Goal: Task Accomplishment & Management: Manage account settings

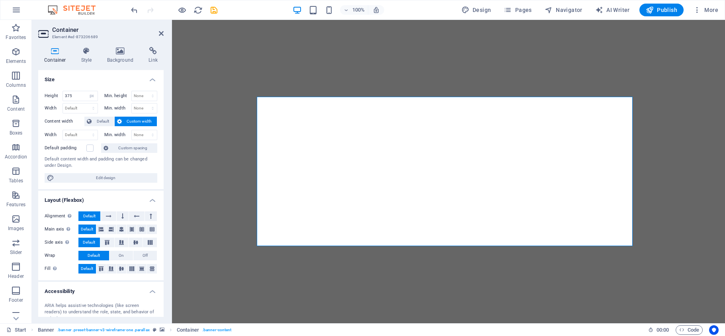
select select "px"
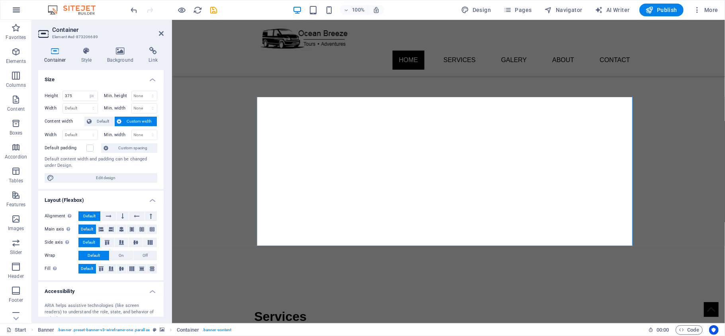
click at [20, 12] on icon "button" at bounding box center [17, 10] width 10 height 10
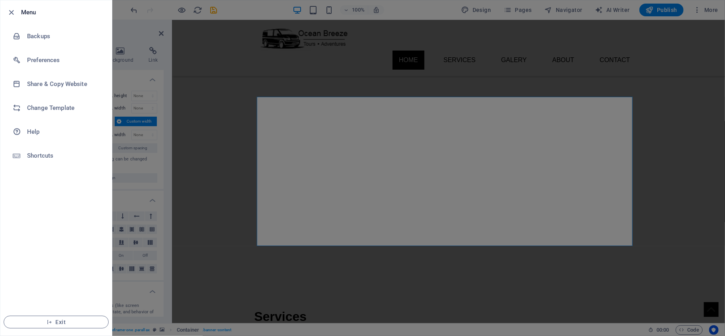
click at [707, 5] on div at bounding box center [362, 168] width 725 height 336
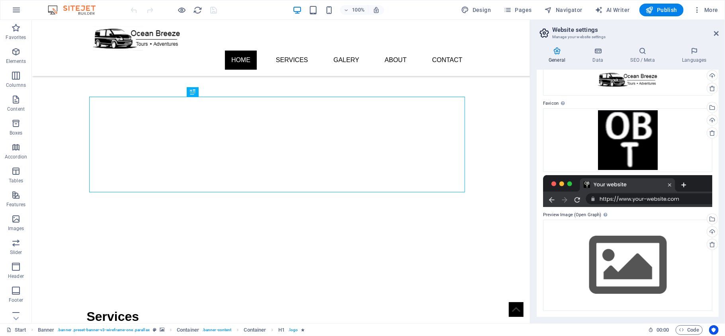
scroll to position [45, 0]
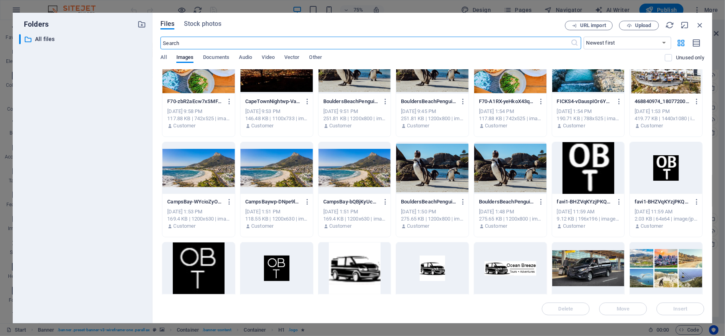
scroll to position [330, 0]
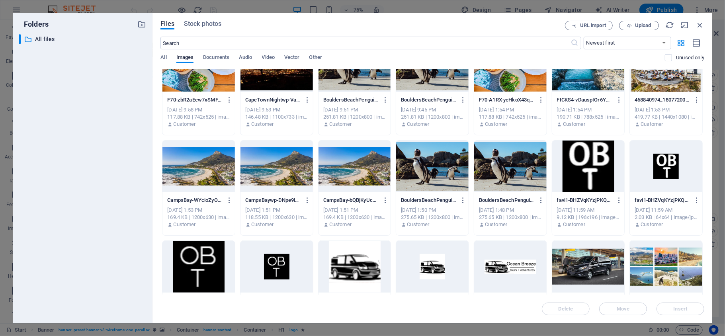
drag, startPoint x: 705, startPoint y: 216, endPoint x: 75, endPoint y: 196, distance: 630.5
click at [75, 196] on div "​ All files All files" at bounding box center [82, 175] width 127 height 283
click at [698, 23] on icon "button" at bounding box center [699, 25] width 9 height 9
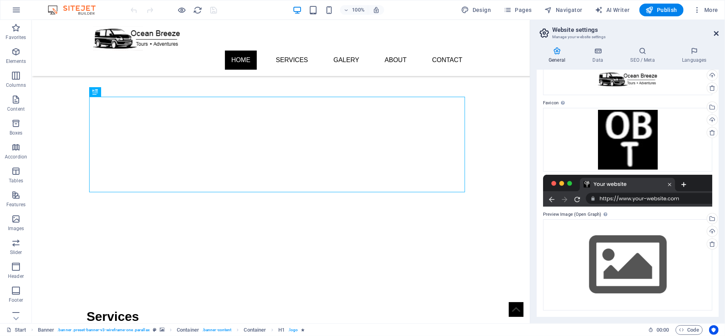
drag, startPoint x: 715, startPoint y: 33, endPoint x: 622, endPoint y: 15, distance: 95.3
click at [715, 33] on icon at bounding box center [716, 33] width 5 height 6
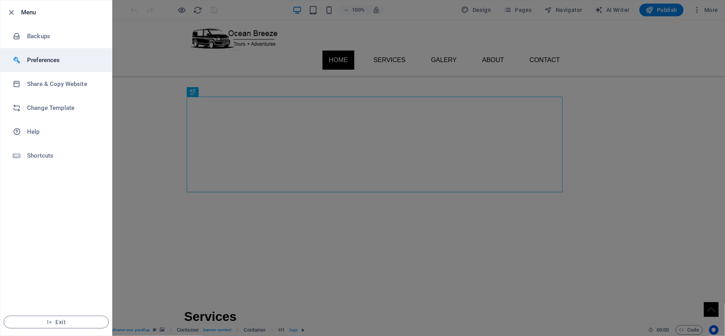
click at [58, 61] on h6 "Preferences" at bounding box center [64, 60] width 74 height 10
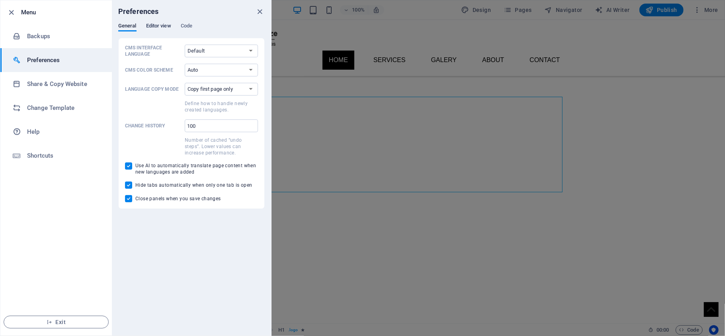
click at [153, 26] on span "Editor view" at bounding box center [158, 26] width 25 height 11
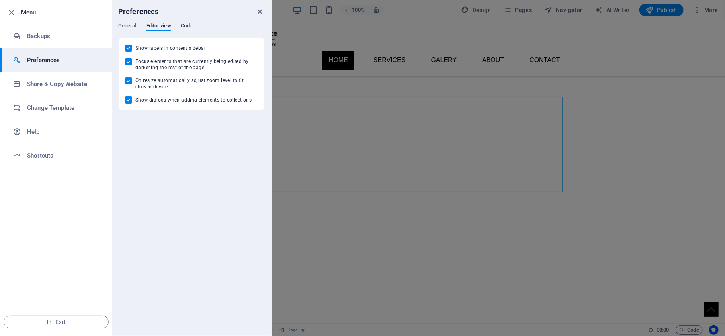
click at [187, 29] on span "Code" at bounding box center [187, 26] width 12 height 11
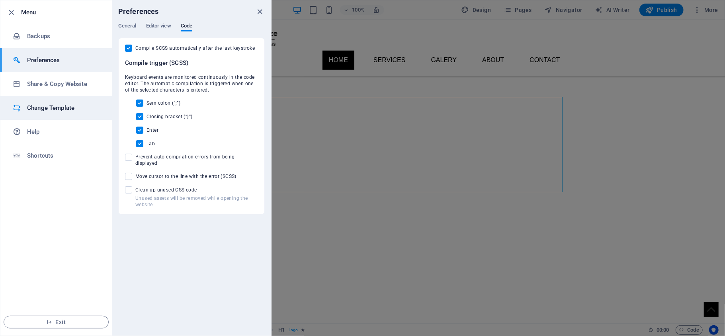
drag, startPoint x: 50, startPoint y: 55, endPoint x: 45, endPoint y: 99, distance: 44.5
click at [45, 99] on ul "Menu Backups Preferences Share & Copy Website Change Template Help Shortcuts Ex…" at bounding box center [55, 167] width 111 height 335
click at [260, 11] on icon "close" at bounding box center [260, 11] width 9 height 9
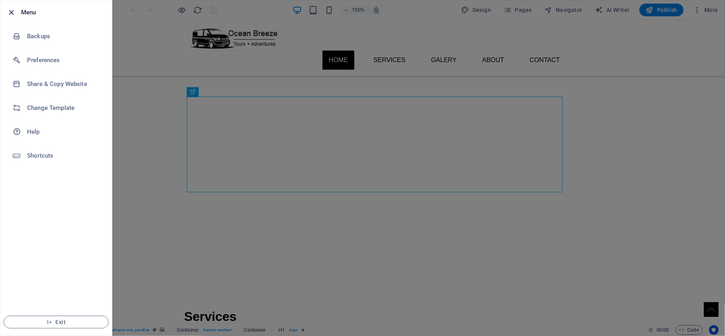
click at [10, 12] on icon "button" at bounding box center [11, 12] width 9 height 9
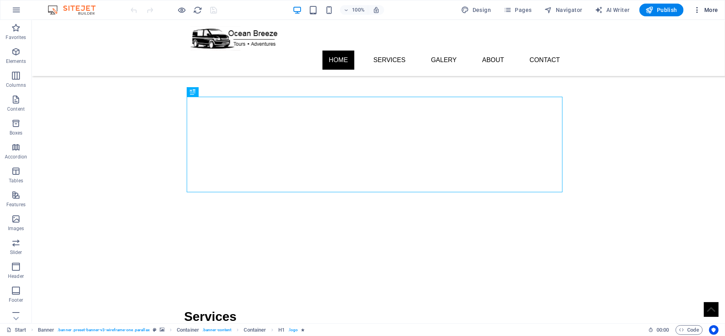
click at [701, 14] on button "More" at bounding box center [705, 10] width 31 height 13
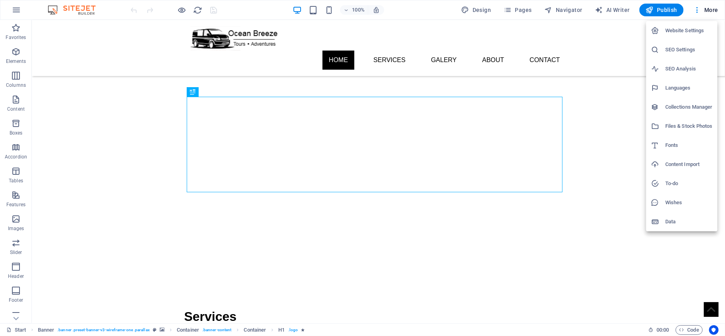
click at [676, 222] on h6 "Data" at bounding box center [688, 222] width 47 height 10
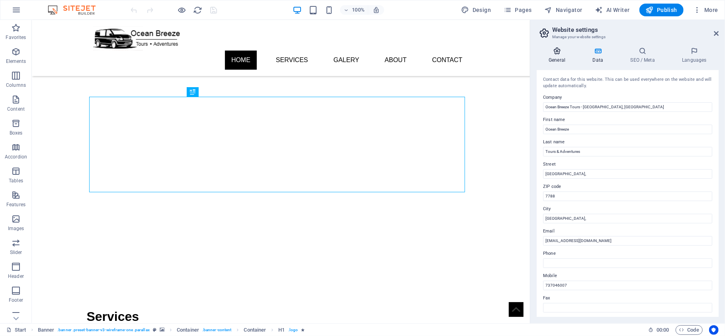
click at [557, 51] on icon at bounding box center [557, 51] width 41 height 8
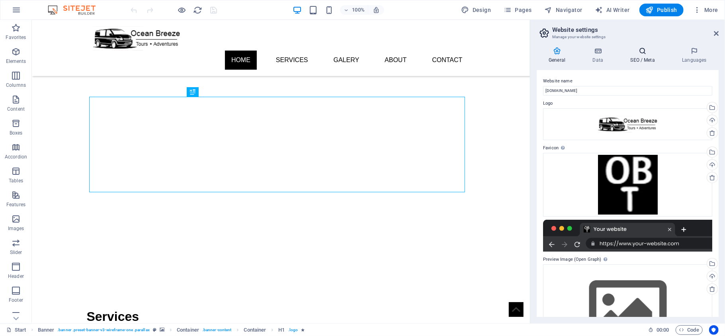
click at [649, 53] on icon at bounding box center [642, 51] width 49 height 8
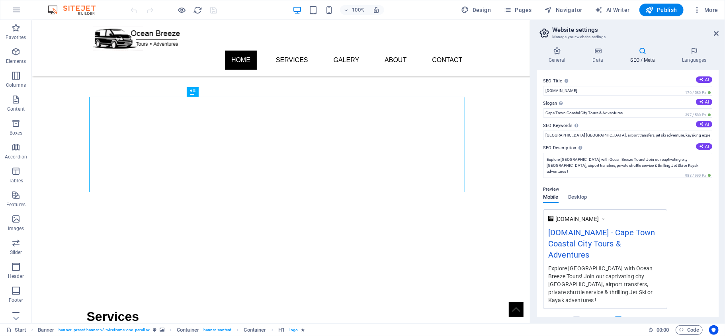
drag, startPoint x: 716, startPoint y: 85, endPoint x: 719, endPoint y: 93, distance: 8.4
click at [719, 93] on div "General Data SEO / Meta Languages Website name www.obtours.co.za Logo Drag file…" at bounding box center [627, 182] width 195 height 283
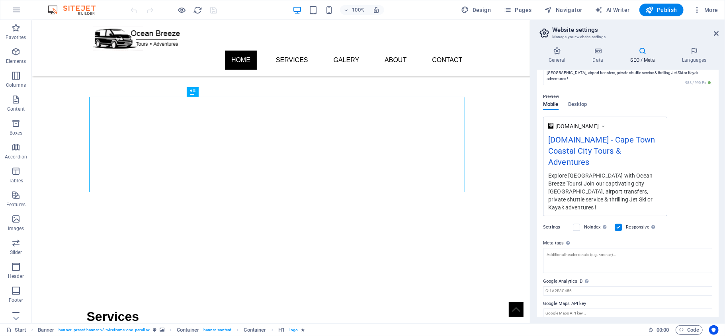
scroll to position [0, 0]
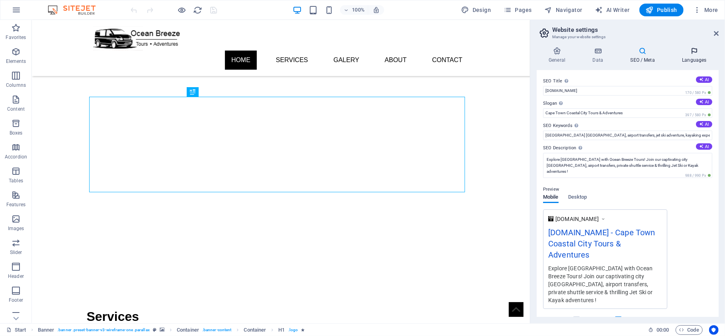
click at [695, 55] on h4 "Languages" at bounding box center [694, 55] width 49 height 17
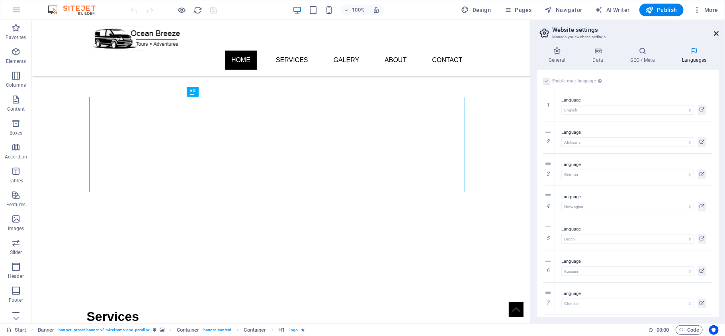
click at [714, 33] on icon at bounding box center [716, 33] width 5 height 6
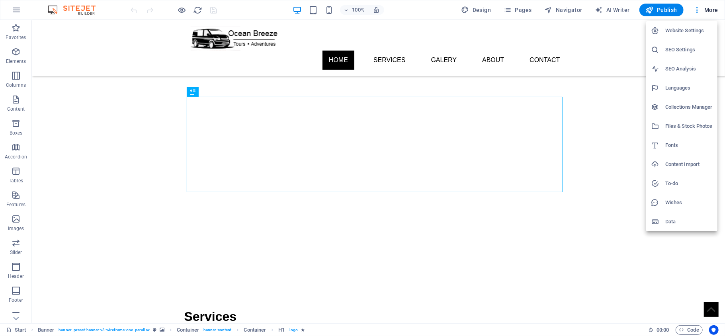
click at [684, 67] on h6 "SEO Analysis" at bounding box center [688, 69] width 47 height 10
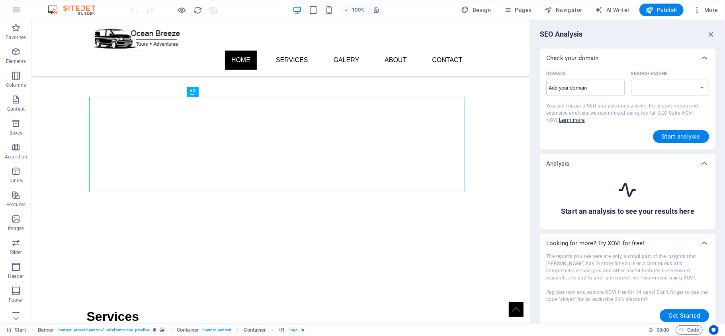
select select "google.com"
click at [608, 90] on input "Domain ​" at bounding box center [585, 88] width 78 height 13
type input "www.obtours.co"
select select "google.co.uk"
type input "www.obtours.co."
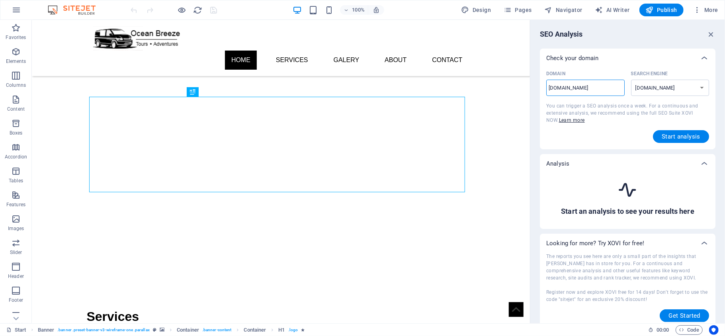
select select "google.com"
type input "www.obtours.co.za"
click at [682, 134] on span "Start analysis" at bounding box center [681, 136] width 39 height 6
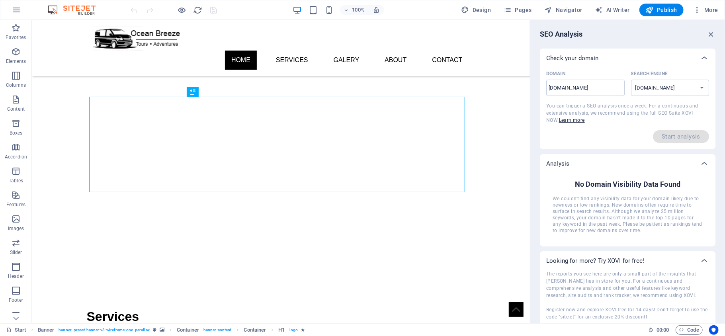
click at [714, 37] on div "SEO Analysis Check your domain Domain www.obtours.co.za ​ Search Engine google.…" at bounding box center [627, 171] width 195 height 303
click at [711, 33] on icon "button" at bounding box center [711, 34] width 9 height 9
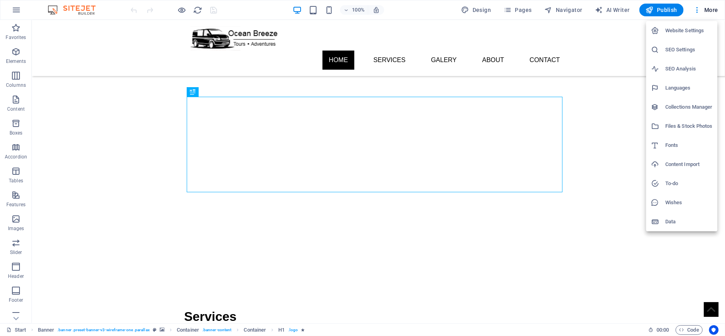
click at [574, 8] on div at bounding box center [362, 168] width 725 height 336
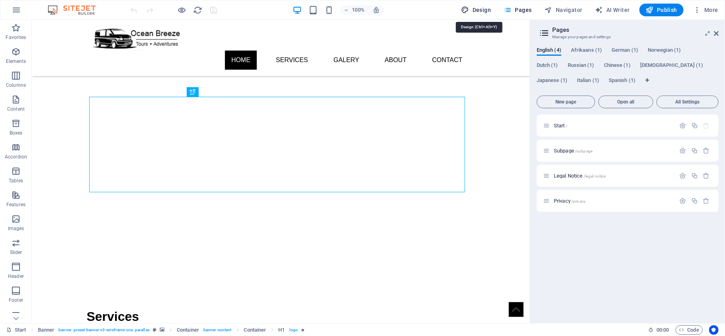
click at [0, 0] on span "Design" at bounding box center [0, 0] width 0 height 0
select select "ease-in-out"
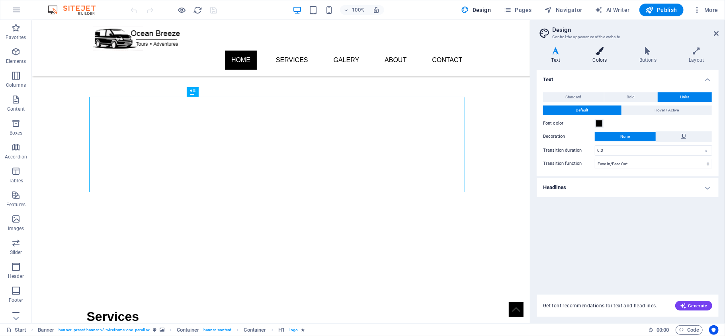
click at [604, 51] on icon at bounding box center [599, 51] width 43 height 8
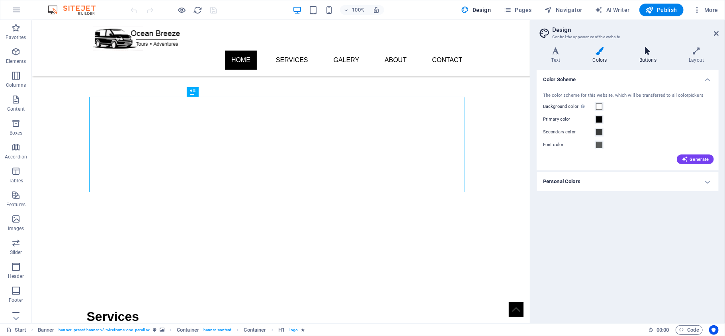
click at [655, 55] on h4 "Buttons" at bounding box center [649, 55] width 49 height 17
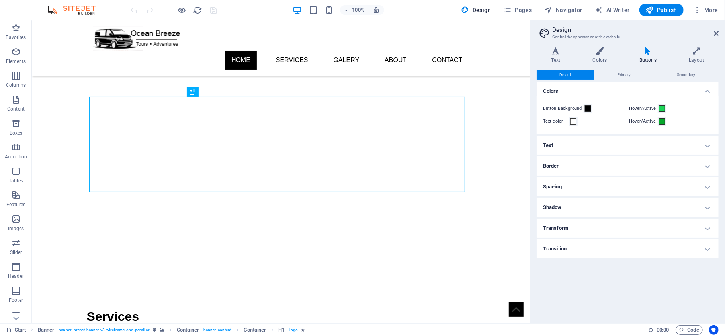
click at [637, 139] on h4 "Text" at bounding box center [628, 145] width 182 height 19
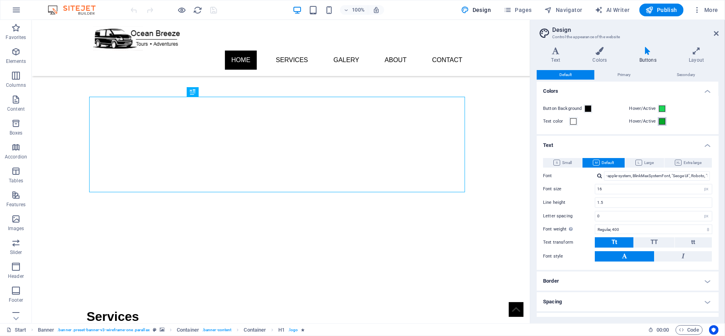
click at [660, 121] on span at bounding box center [662, 121] width 6 height 6
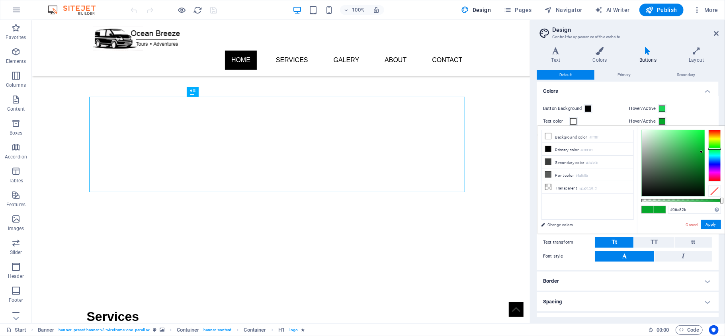
click at [660, 121] on span at bounding box center [662, 121] width 6 height 6
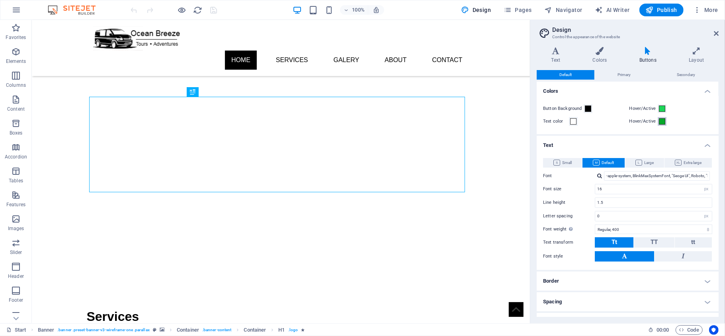
click at [660, 121] on span at bounding box center [662, 121] width 6 height 6
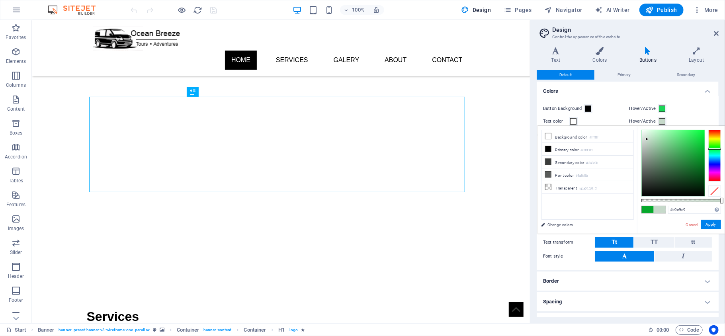
type input "#ffffff"
drag, startPoint x: 658, startPoint y: 148, endPoint x: 625, endPoint y: 127, distance: 39.3
click at [625, 127] on div "less Background color #ffffff Primary color #000000 Secondary color #3a3c3b Fon…" at bounding box center [631, 180] width 188 height 108
click at [601, 110] on div "Button Background" at bounding box center [584, 109] width 83 height 10
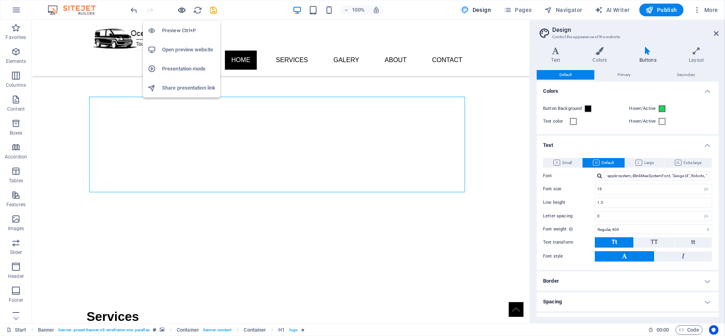
click at [182, 10] on body "Ocean Breeze Tours - Cape Town, South Africa Start (en) Favorites Elements Colu…" at bounding box center [362, 168] width 725 height 336
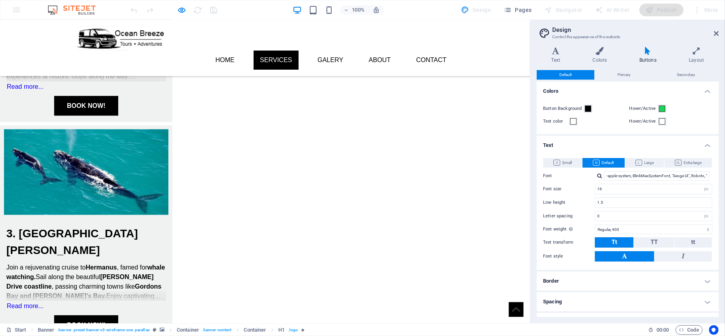
scroll to position [635, 0]
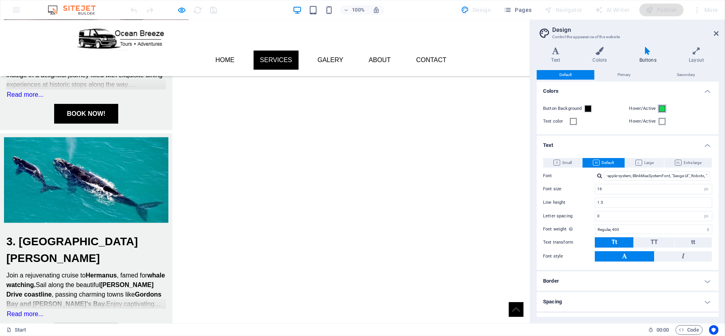
click at [662, 107] on span at bounding box center [662, 108] width 6 height 6
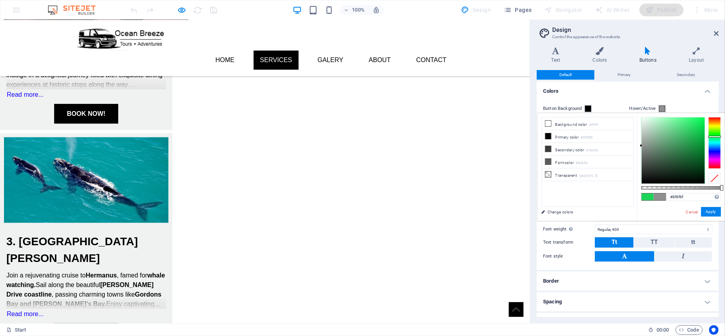
drag, startPoint x: 651, startPoint y: 158, endPoint x: 639, endPoint y: 146, distance: 16.9
click at [639, 146] on div "#8f8f8f Supported formats #0852ed rgb(8, 82, 237) rgba(8, 82, 237, 90%) hsv(221…" at bounding box center [681, 224] width 88 height 223
click at [709, 213] on button "Apply" at bounding box center [711, 212] width 20 height 10
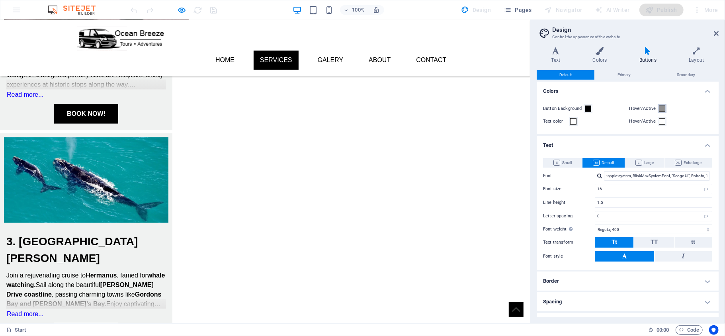
click at [660, 110] on span at bounding box center [662, 108] width 6 height 6
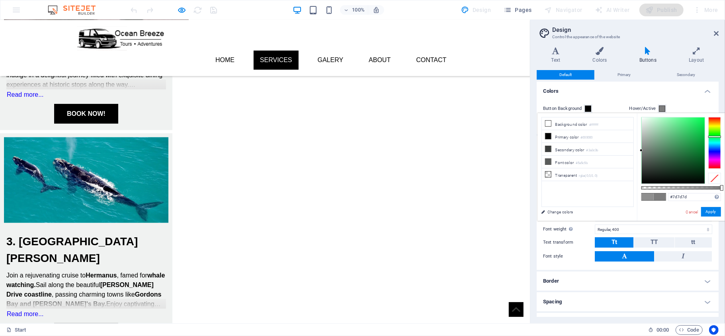
type input "#7a7a7a"
drag, startPoint x: 654, startPoint y: 138, endPoint x: 639, endPoint y: 151, distance: 20.3
click at [639, 151] on div "#7a7a7a Supported formats #0852ed rgb(8, 82, 237) rgba(8, 82, 237, 90%) hsv(221…" at bounding box center [681, 224] width 88 height 223
click at [709, 213] on button "Apply" at bounding box center [711, 212] width 20 height 10
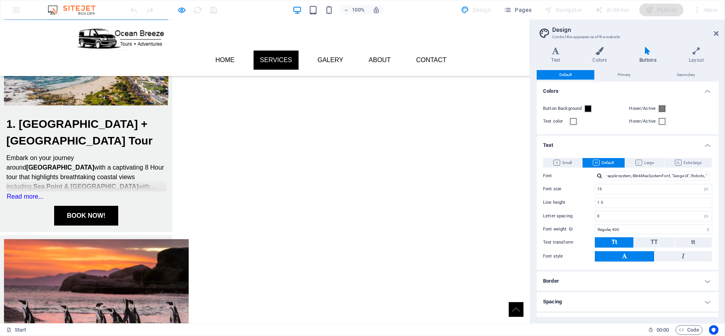
scroll to position [322, 0]
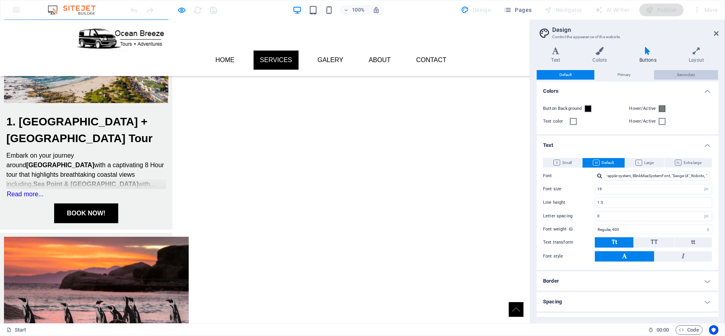
click at [620, 67] on div "Text Colors Buttons Layout Text Standard Bold Links Font color Font -apple-syst…" at bounding box center [628, 182] width 182 height 270
click at [620, 75] on span "Primary" at bounding box center [623, 75] width 13 height 10
click at [624, 75] on span "Primary" at bounding box center [623, 75] width 13 height 10
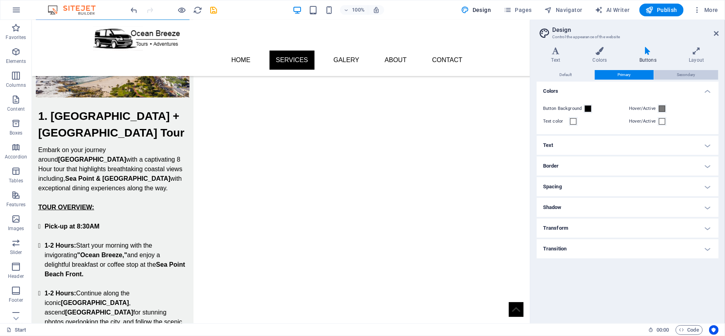
click at [680, 78] on span "Secondary" at bounding box center [686, 75] width 19 height 10
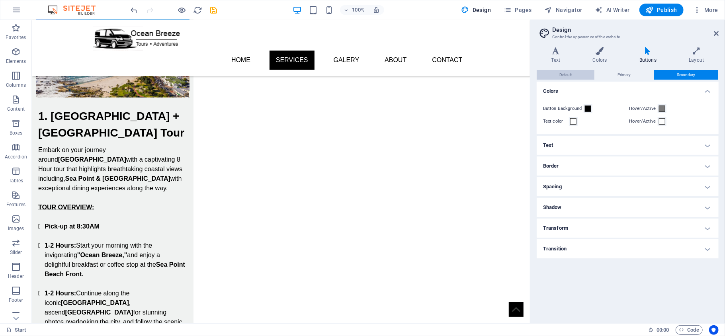
click at [582, 78] on button "Default" at bounding box center [566, 75] width 58 height 10
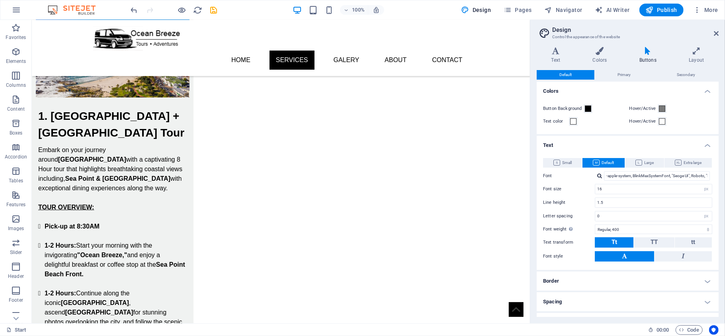
click at [586, 145] on h4 "Text" at bounding box center [628, 143] width 182 height 14
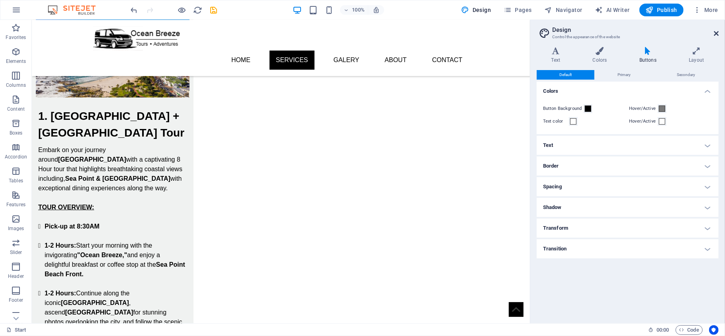
click at [715, 35] on icon at bounding box center [716, 33] width 5 height 6
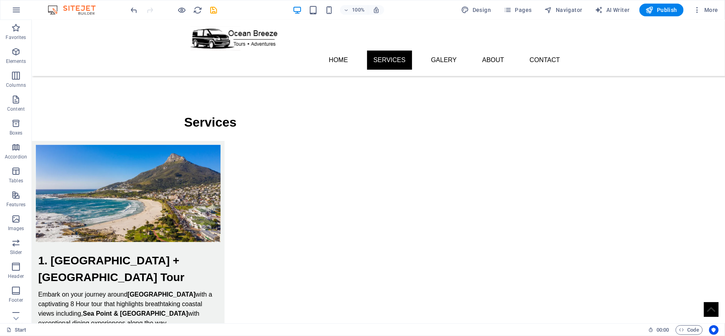
scroll to position [0, 0]
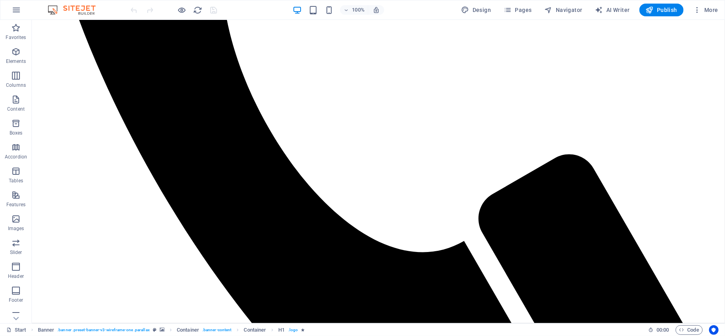
scroll to position [505, 0]
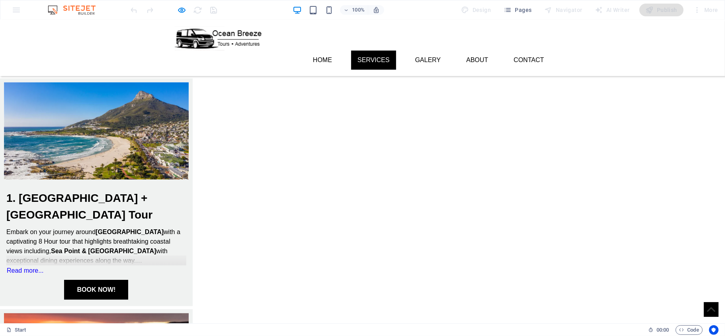
scroll to position [0, 0]
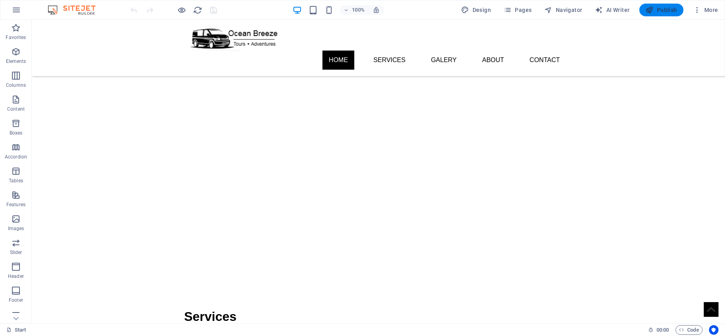
click at [656, 8] on span "Publish" at bounding box center [661, 10] width 31 height 8
